Goal: Register for event/course

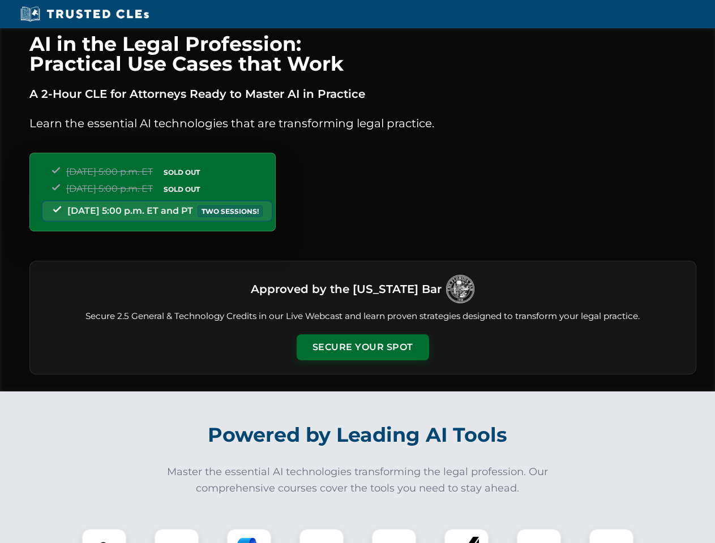
click at [362, 348] on button "Secure Your Spot" at bounding box center [363, 347] width 132 height 26
click at [104, 536] on img at bounding box center [104, 551] width 33 height 33
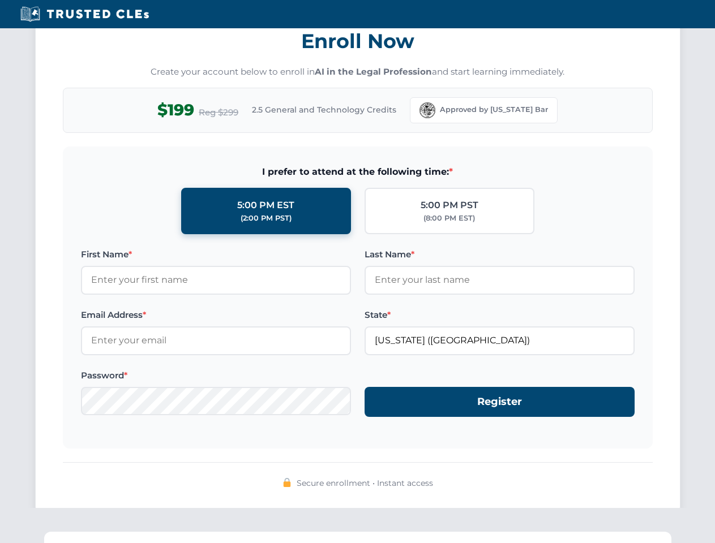
scroll to position [1111, 0]
